Goal: Task Accomplishment & Management: Manage account settings

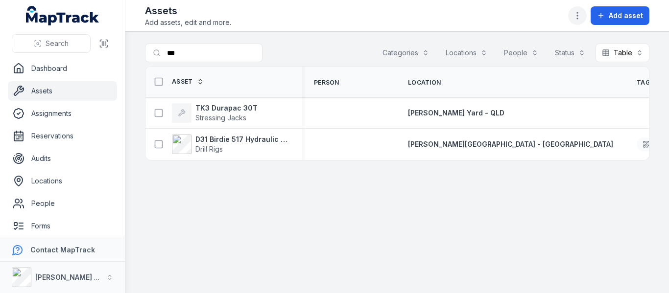
click at [586, 16] on button "button" at bounding box center [577, 15] width 19 height 19
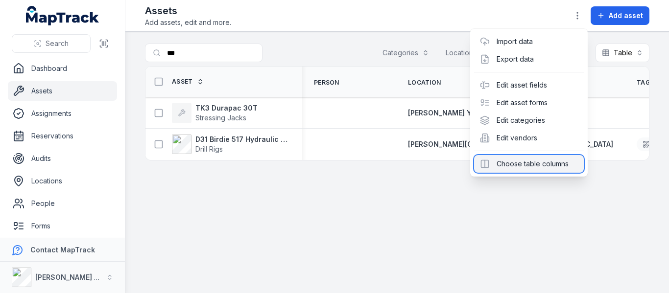
click at [509, 169] on div "Choose table columns" at bounding box center [529, 164] width 110 height 18
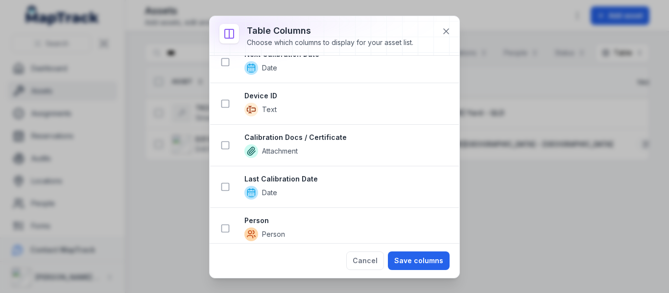
scroll to position [441, 0]
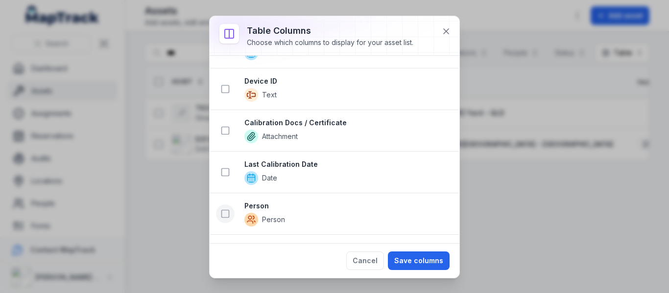
click at [225, 214] on icon at bounding box center [225, 214] width 10 height 10
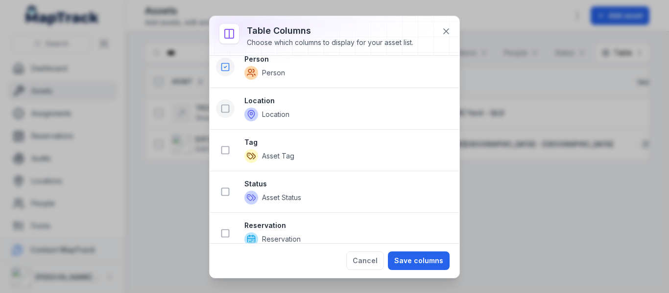
click at [225, 109] on icon at bounding box center [225, 109] width 10 height 10
click at [228, 152] on icon at bounding box center [225, 151] width 10 height 10
click at [228, 193] on icon at bounding box center [225, 192] width 10 height 10
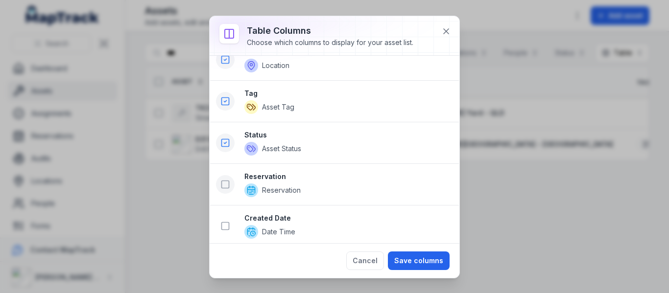
click at [224, 183] on icon at bounding box center [225, 185] width 10 height 10
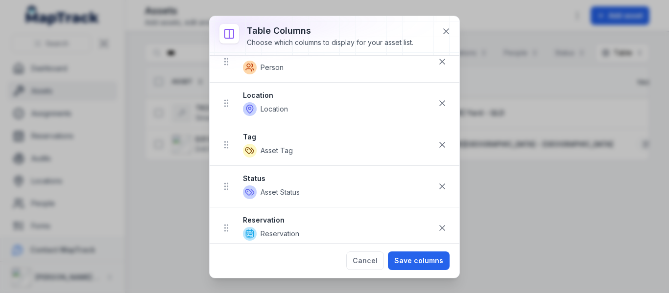
scroll to position [0, 0]
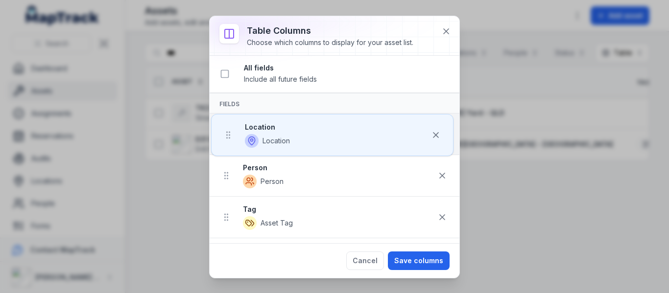
drag, startPoint x: 226, startPoint y: 175, endPoint x: 228, endPoint y: 124, distance: 50.5
click at [228, 124] on ul "Person Person Location Location Tag Asset Tag Status Asset Status Reservation R…" at bounding box center [335, 218] width 250 height 208
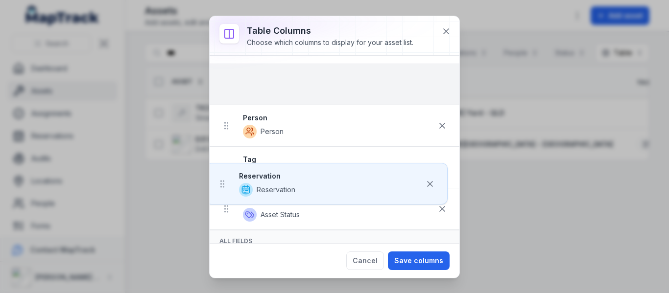
scroll to position [76, 0]
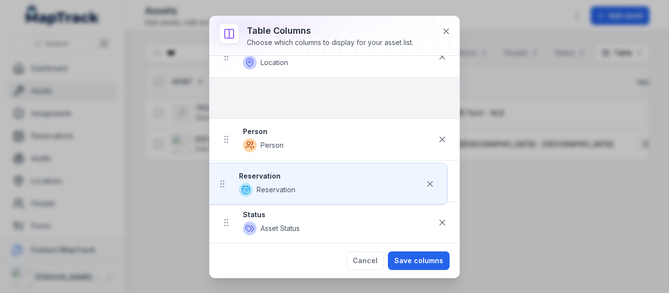
drag, startPoint x: 229, startPoint y: 206, endPoint x: 224, endPoint y: 83, distance: 122.6
click at [224, 83] on ul "Location Location Person Person Tag Asset Tag Status Asset Status Reservation R…" at bounding box center [335, 141] width 250 height 208
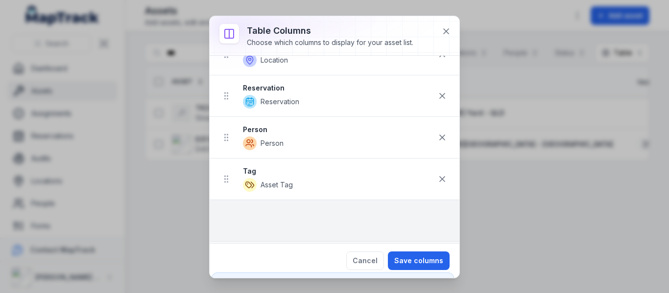
scroll to position [81, 0]
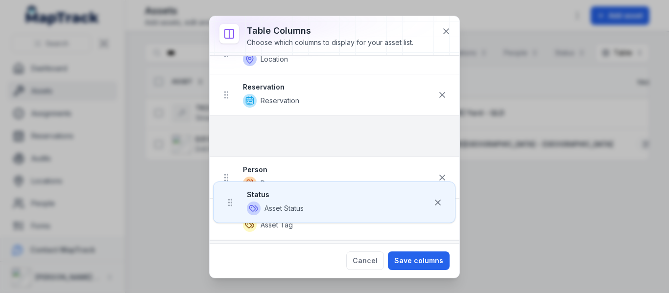
drag, startPoint x: 224, startPoint y: 217, endPoint x: 226, endPoint y: 125, distance: 91.1
click at [226, 125] on ul "Location Location Reservation Reservation Person Person Tag Asset Tag Status As…" at bounding box center [335, 137] width 250 height 208
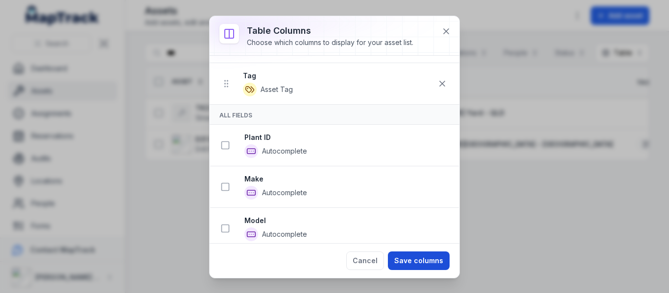
scroll to position [228, 0]
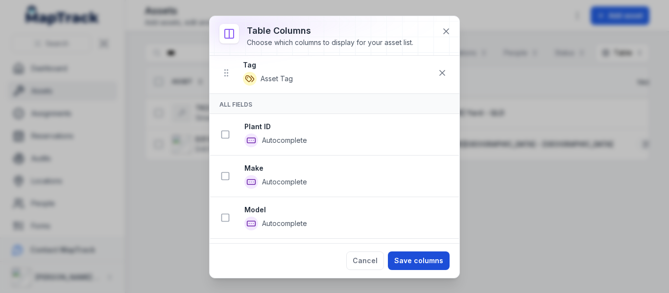
click at [415, 265] on button "Save columns" at bounding box center [419, 261] width 62 height 19
